Goal: Task Accomplishment & Management: Manage account settings

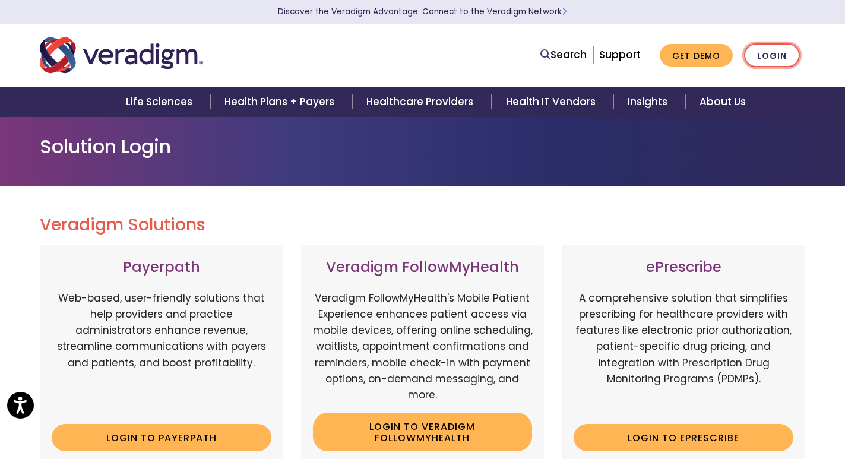
click at [771, 56] on link "Login" at bounding box center [772, 55] width 56 height 24
click at [785, 55] on link "Login" at bounding box center [772, 55] width 56 height 24
